Goal: Task Accomplishment & Management: Use online tool/utility

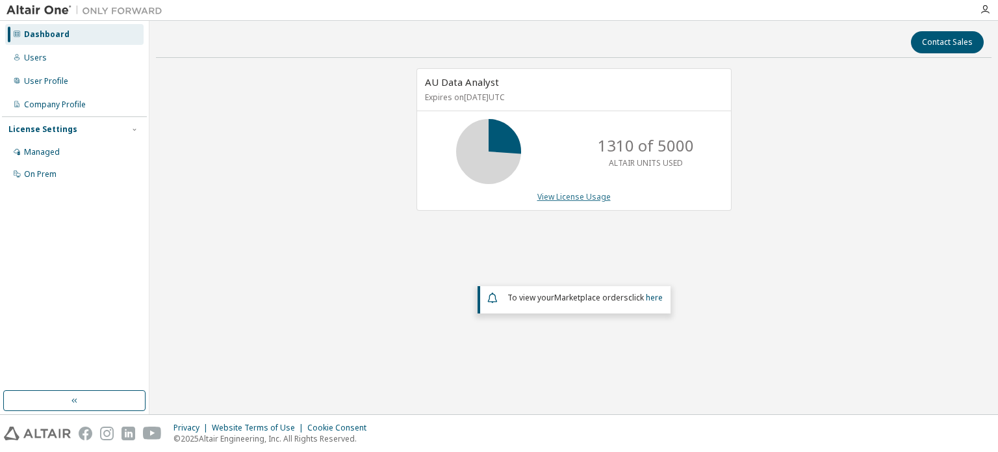
click at [580, 194] on link "View License Usage" at bounding box center [573, 196] width 73 height 11
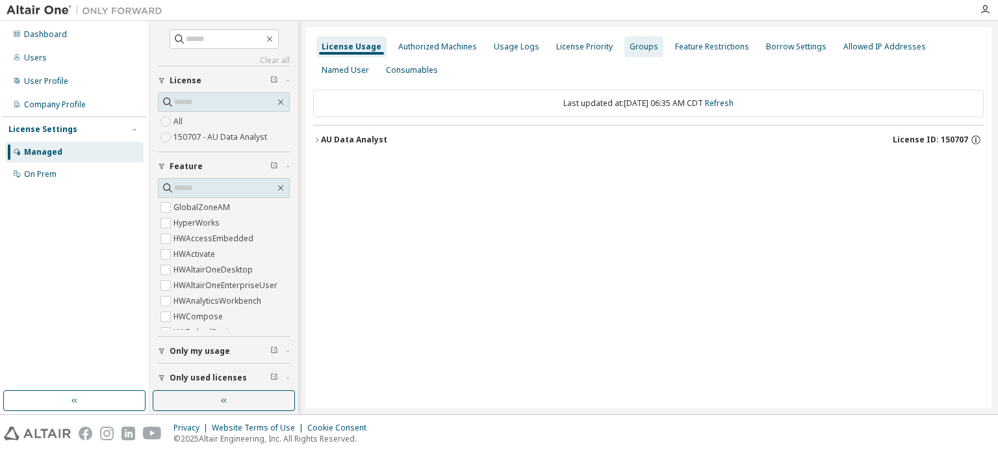
click at [498, 45] on div "Usage Logs" at bounding box center [516, 47] width 45 height 10
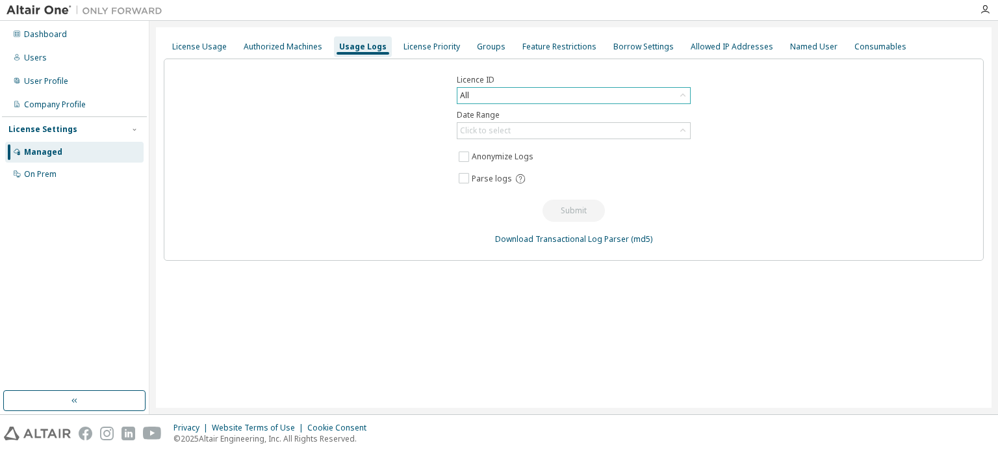
click at [514, 95] on div "All" at bounding box center [573, 96] width 233 height 16
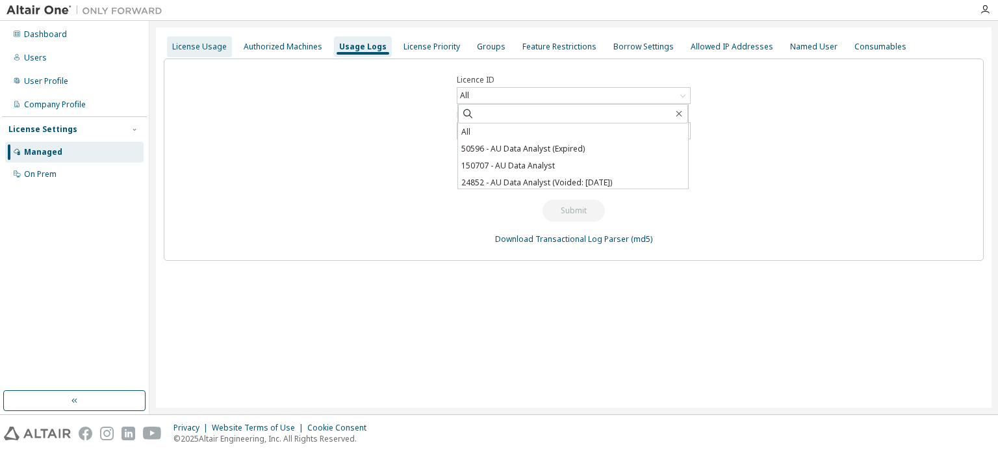
click at [208, 41] on div "License Usage" at bounding box center [199, 46] width 65 height 21
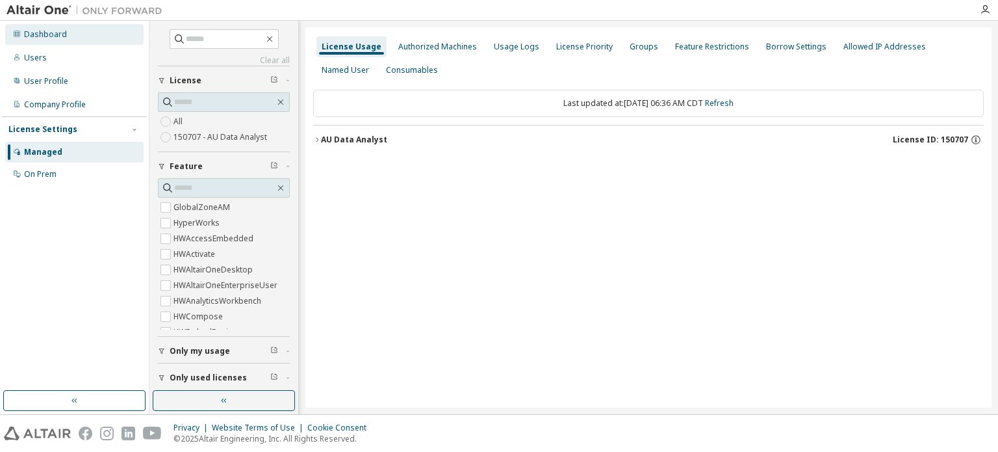
click at [66, 34] on div "Dashboard" at bounding box center [74, 34] width 138 height 21
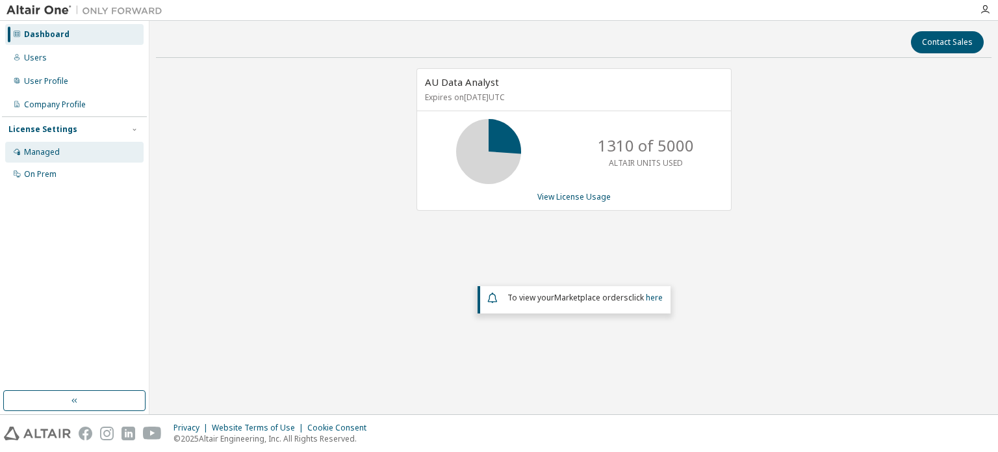
click at [57, 144] on div "Managed" at bounding box center [74, 152] width 138 height 21
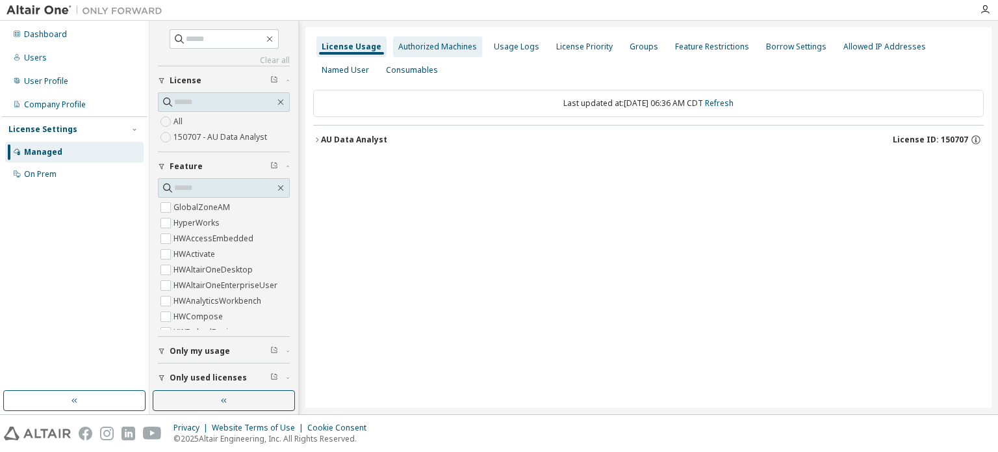
click at [434, 45] on div "Authorized Machines" at bounding box center [437, 47] width 79 height 10
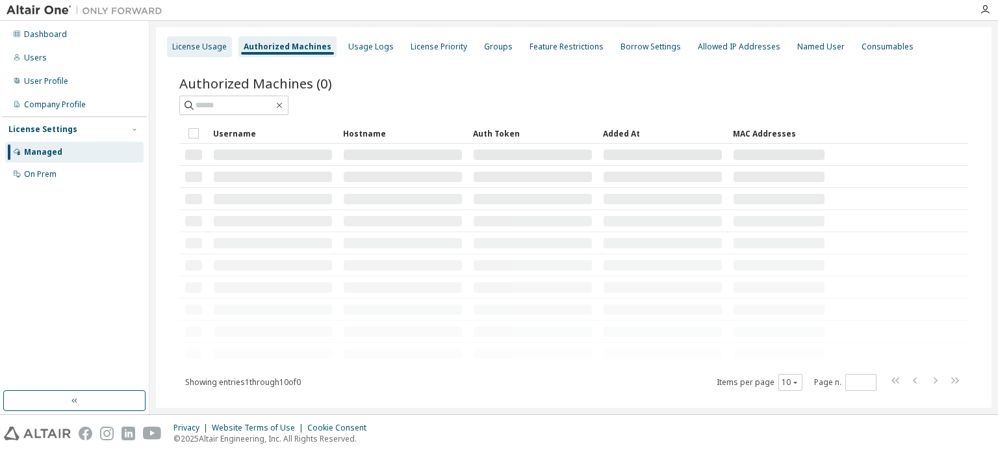
click at [208, 50] on div "License Usage" at bounding box center [199, 47] width 55 height 10
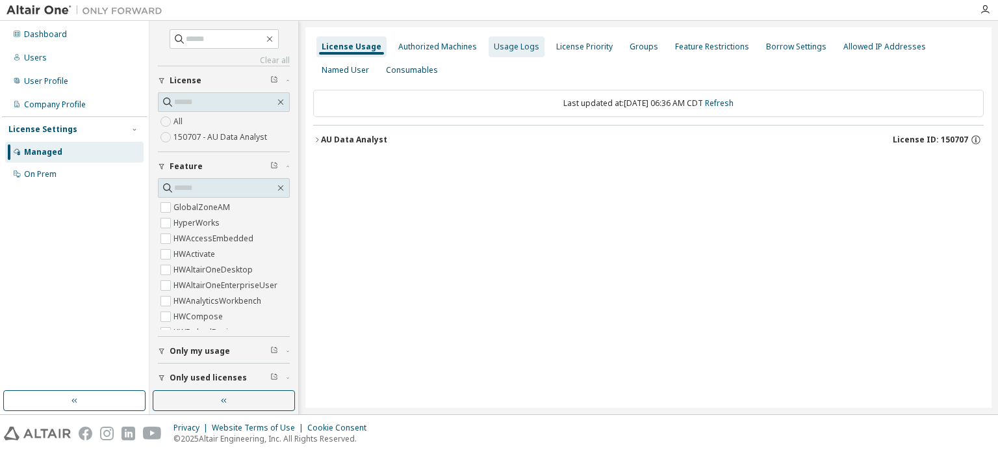
click at [494, 44] on div "Usage Logs" at bounding box center [516, 47] width 45 height 10
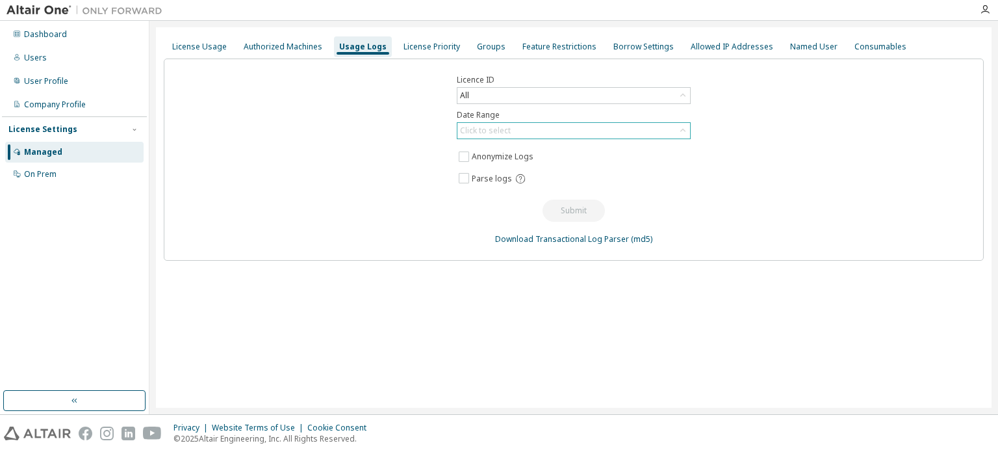
click at [546, 124] on div "Click to select" at bounding box center [573, 131] width 233 height 16
click at [524, 87] on div "All" at bounding box center [574, 95] width 234 height 17
click at [529, 93] on div "All" at bounding box center [573, 96] width 233 height 16
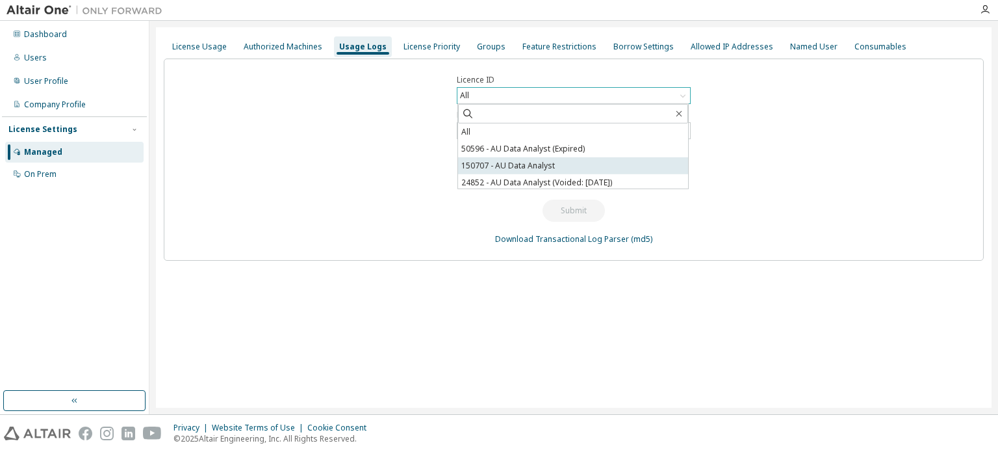
click at [532, 170] on li "150707 - AU Data Analyst" at bounding box center [573, 165] width 230 height 17
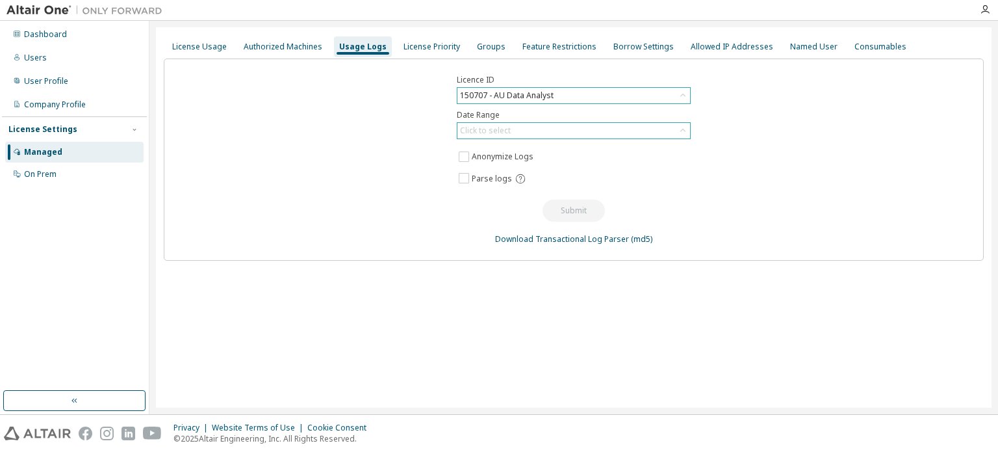
click at [551, 127] on div "Click to select" at bounding box center [573, 131] width 233 height 16
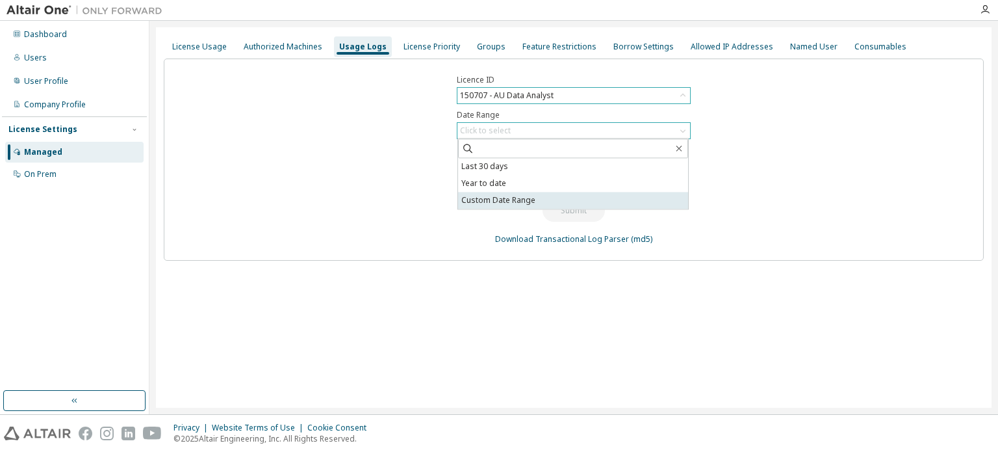
click at [507, 199] on li "Custom Date Range" at bounding box center [573, 200] width 230 height 17
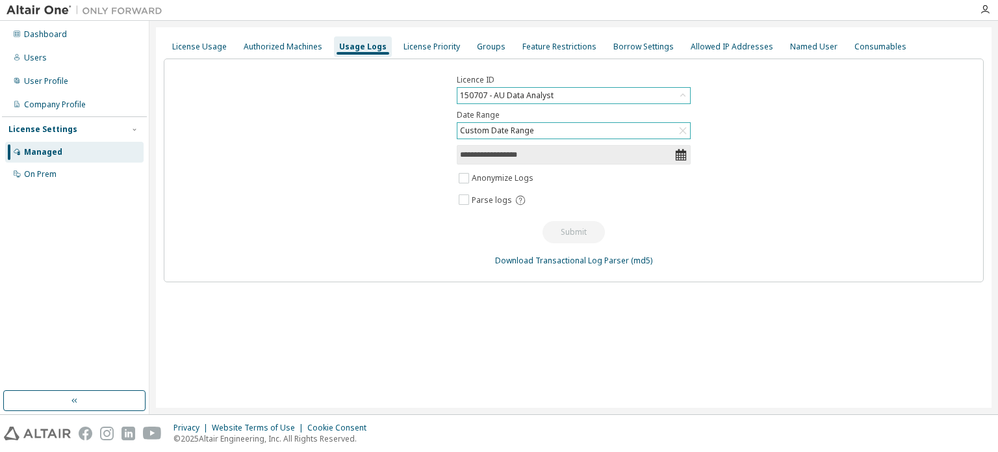
click at [684, 152] on icon at bounding box center [681, 155] width 10 height 12
click at [531, 129] on div "Custom Date Range" at bounding box center [497, 130] width 78 height 14
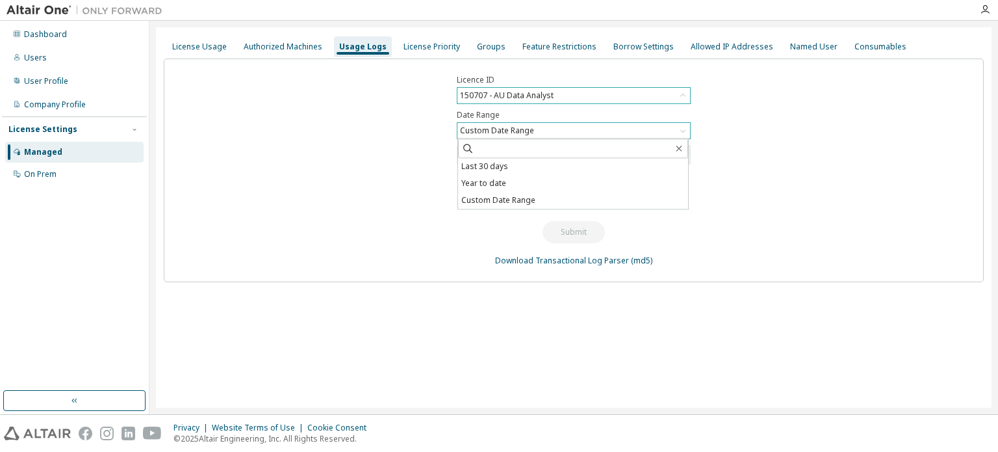
click at [535, 129] on div "Custom Date Range" at bounding box center [573, 131] width 233 height 16
click at [681, 155] on icon at bounding box center [681, 155] width 10 height 12
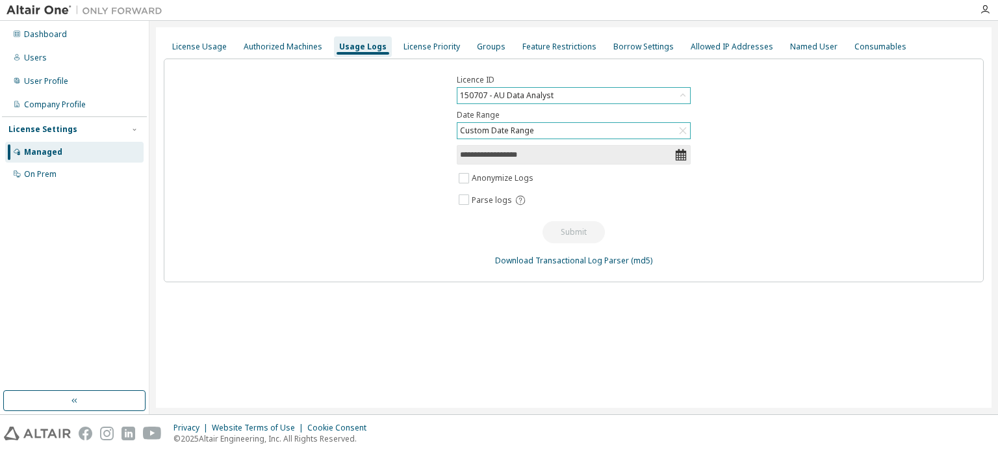
click at [626, 123] on div "Custom Date Range" at bounding box center [573, 131] width 233 height 16
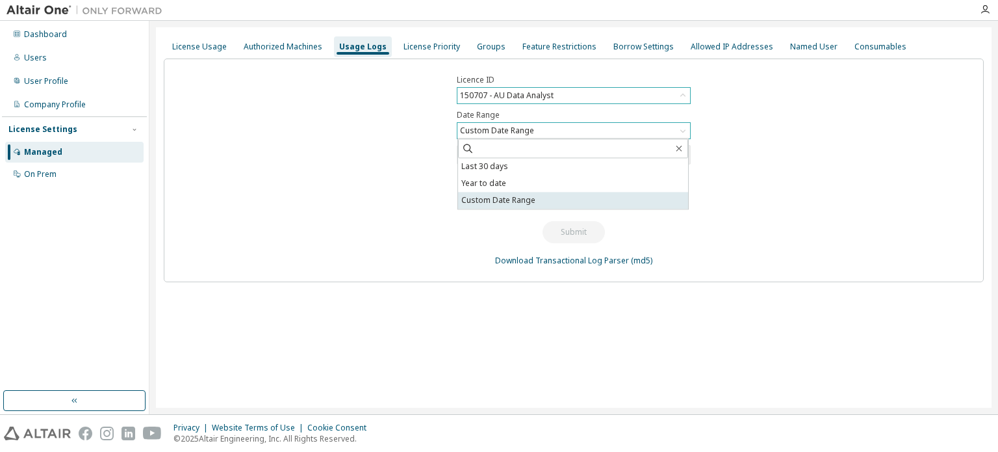
click at [530, 196] on li "Custom Date Range" at bounding box center [573, 200] width 230 height 17
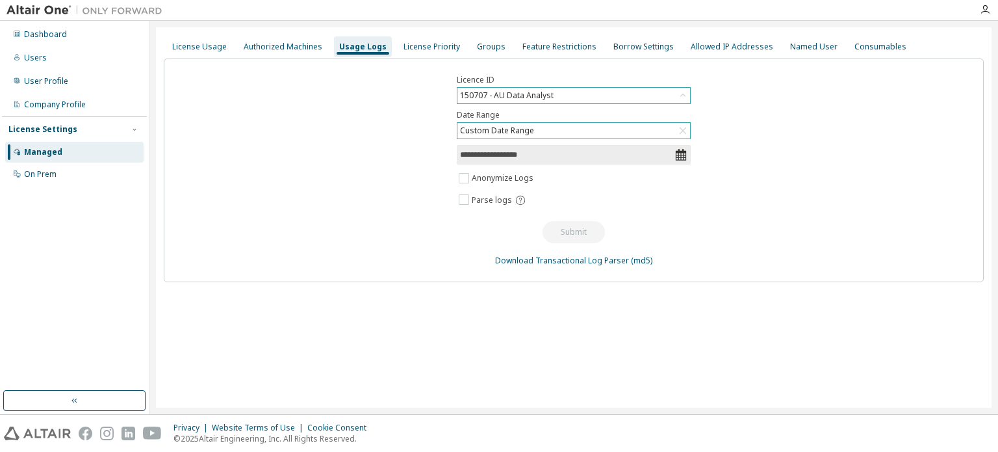
click at [542, 131] on div "Custom Date Range" at bounding box center [573, 131] width 233 height 16
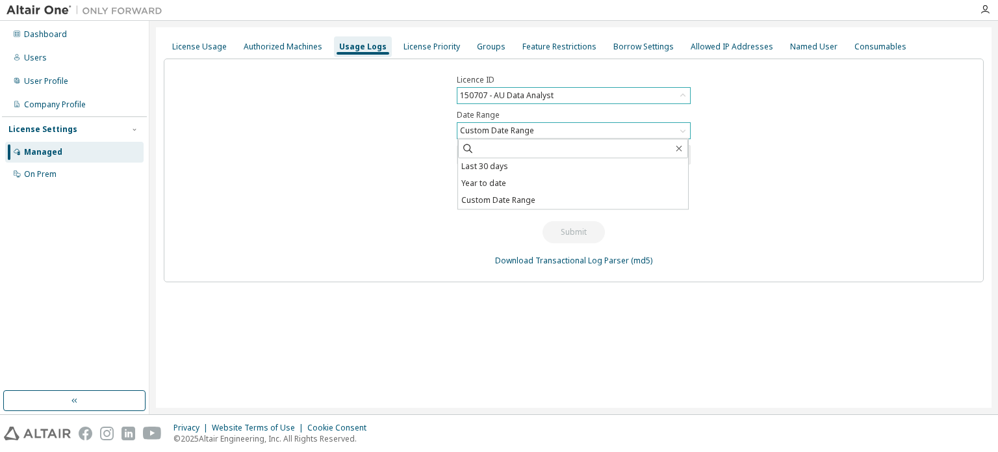
click at [542, 131] on div "Custom Date Range" at bounding box center [573, 131] width 233 height 16
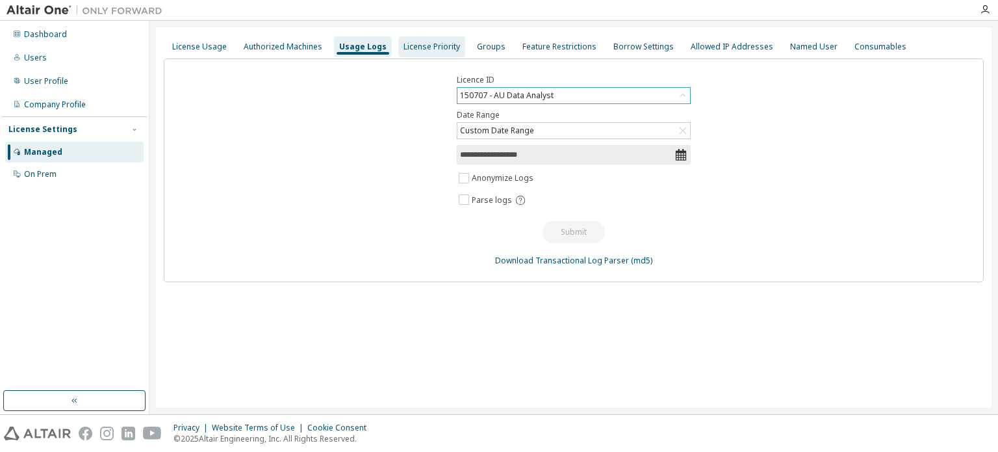
click at [407, 49] on div "License Priority" at bounding box center [432, 47] width 57 height 10
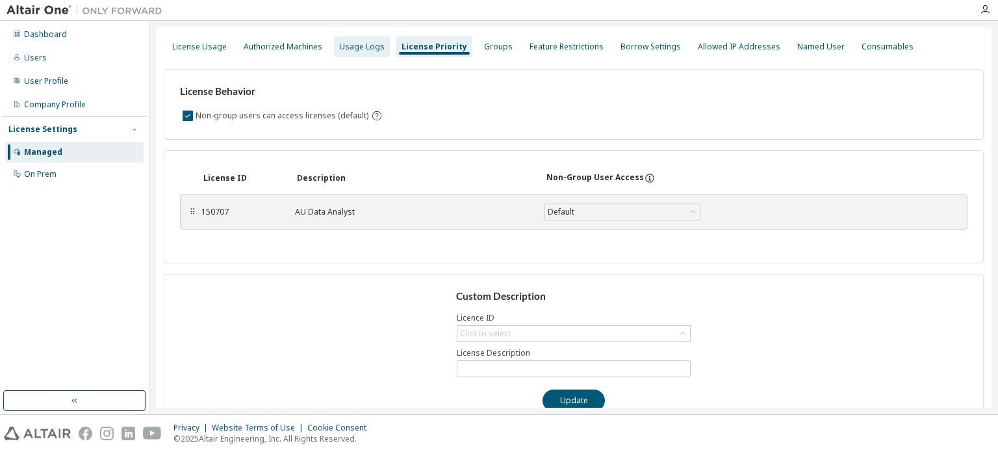
click at [350, 46] on div "Usage Logs" at bounding box center [361, 47] width 45 height 10
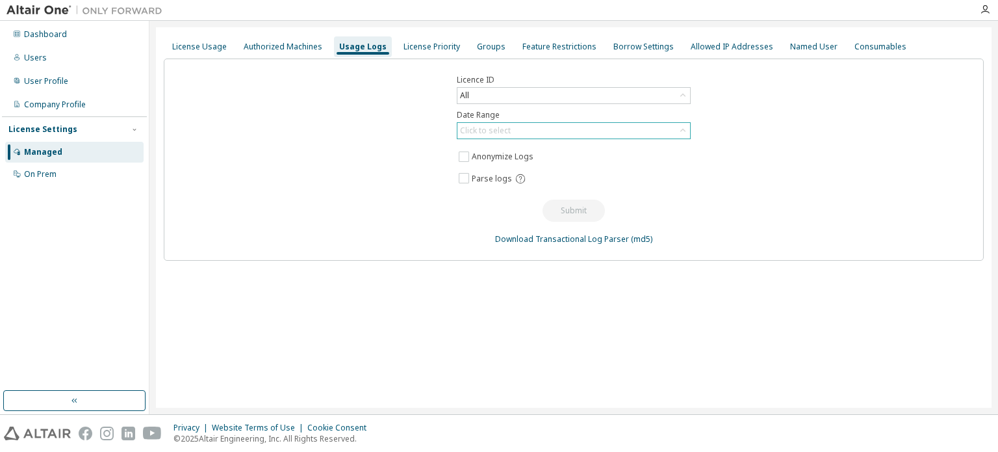
click at [686, 129] on icon at bounding box center [682, 130] width 13 height 13
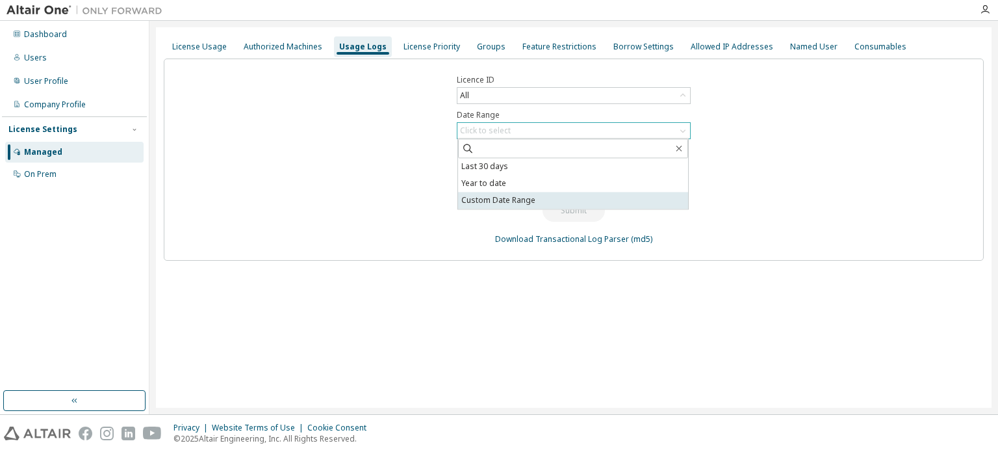
click at [548, 198] on li "Custom Date Range" at bounding box center [573, 200] width 230 height 17
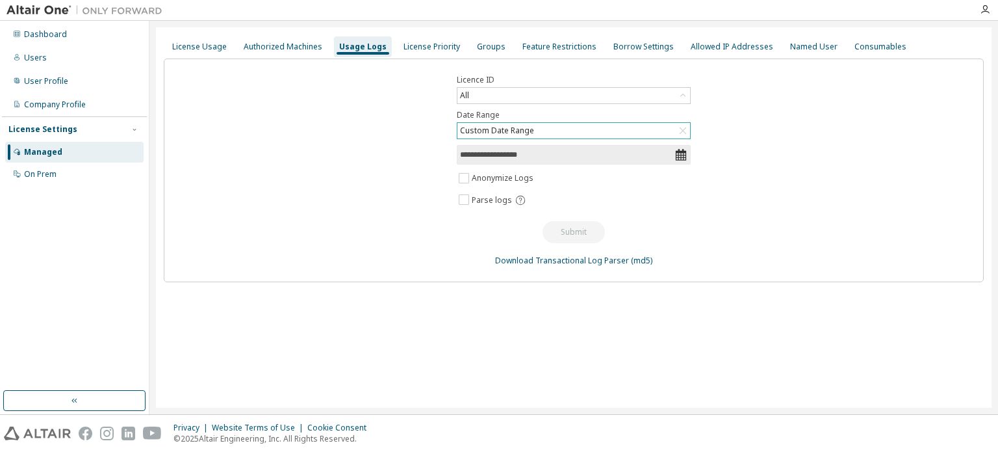
drag, startPoint x: 494, startPoint y: 141, endPoint x: 500, endPoint y: 155, distance: 15.4
click at [494, 141] on div "**********" at bounding box center [574, 170] width 820 height 224
click at [501, 159] on input "**********" at bounding box center [567, 154] width 214 height 13
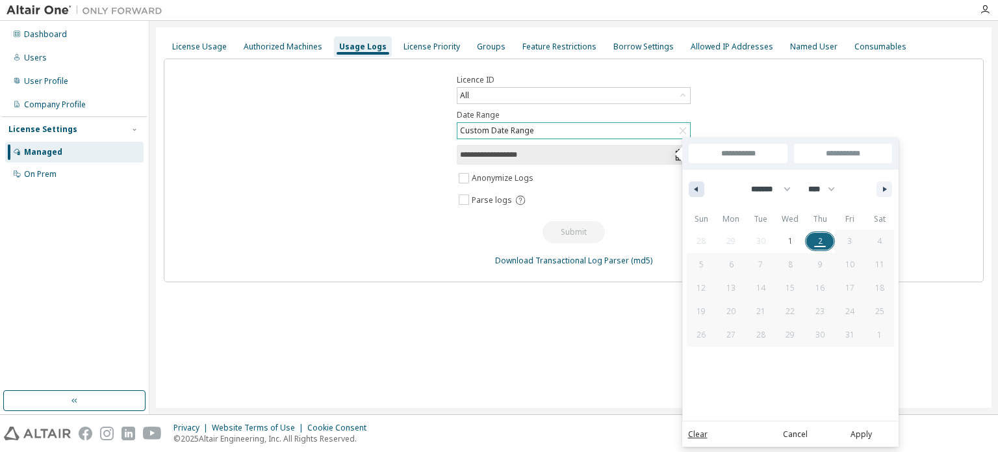
click at [697, 182] on button "button" at bounding box center [697, 189] width 16 height 16
select select "*"
click at [726, 240] on span "1" at bounding box center [731, 241] width 30 height 17
type input "*"
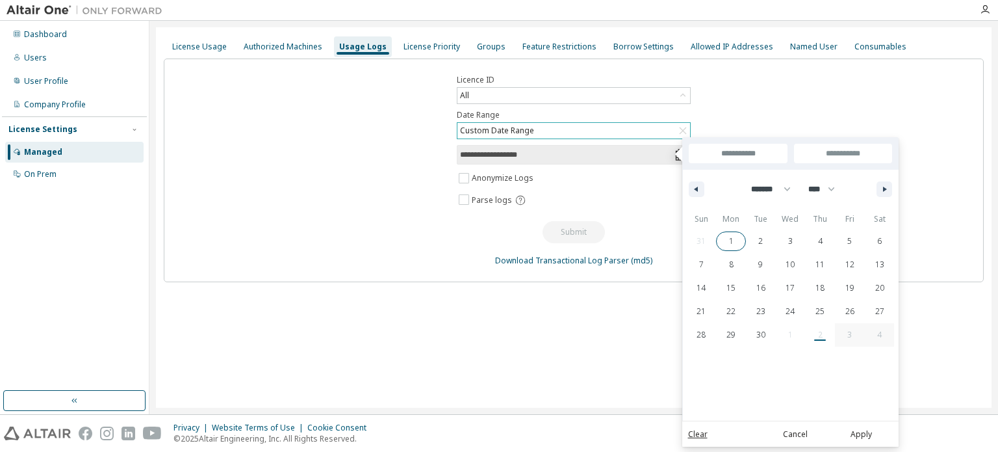
type input "**********"
click at [761, 334] on span "30" at bounding box center [760, 334] width 9 height 23
type input "**********"
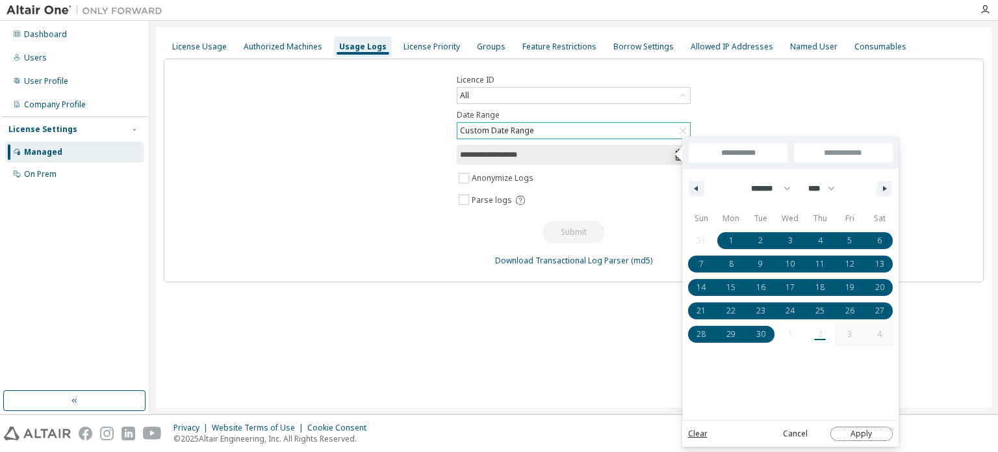
click at [871, 433] on button "Apply" at bounding box center [861, 433] width 62 height 14
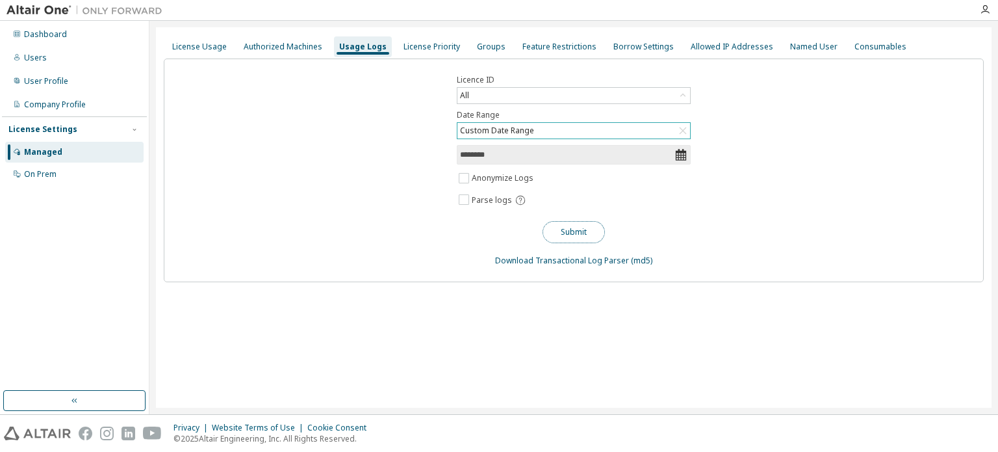
click at [572, 233] on button "Submit" at bounding box center [574, 232] width 62 height 22
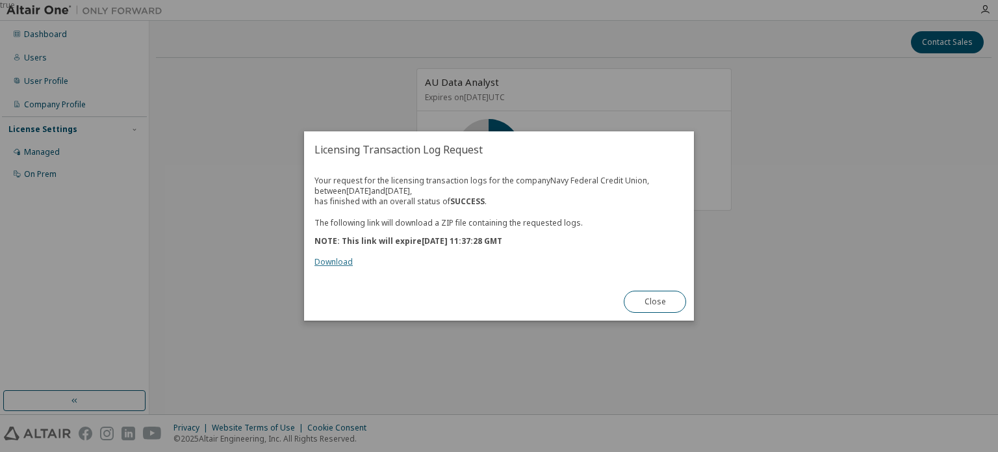
click at [339, 259] on link "Download" at bounding box center [333, 261] width 38 height 11
